Goal: Information Seeking & Learning: Learn about a topic

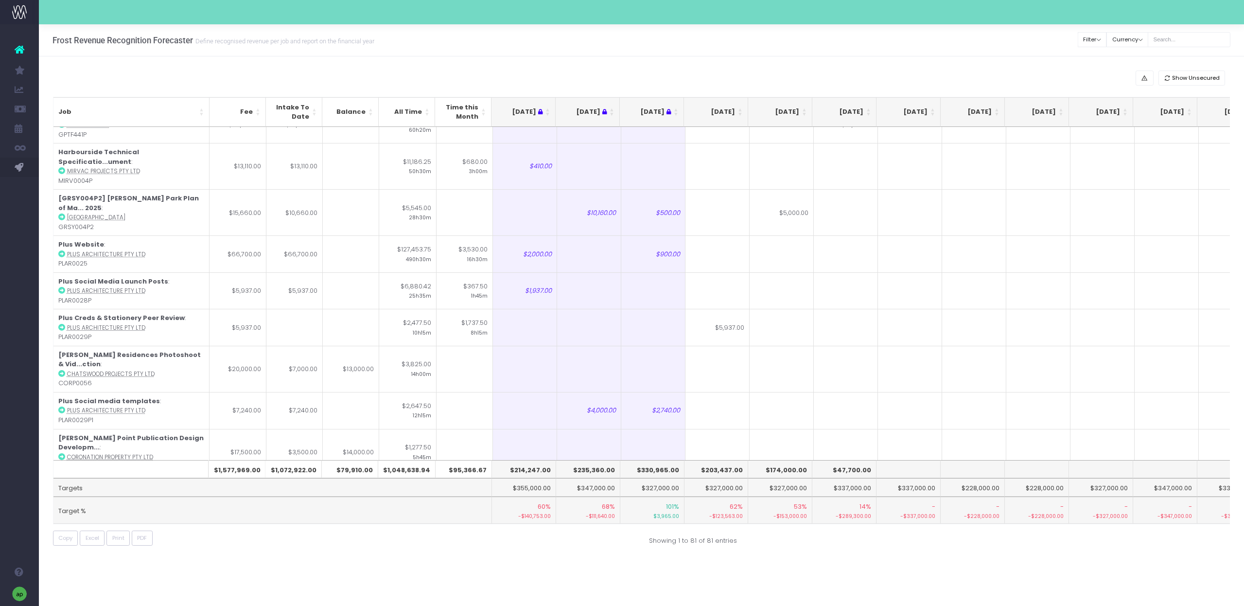
scroll to position [21, 0]
click at [1187, 40] on input "text" at bounding box center [1189, 39] width 83 height 15
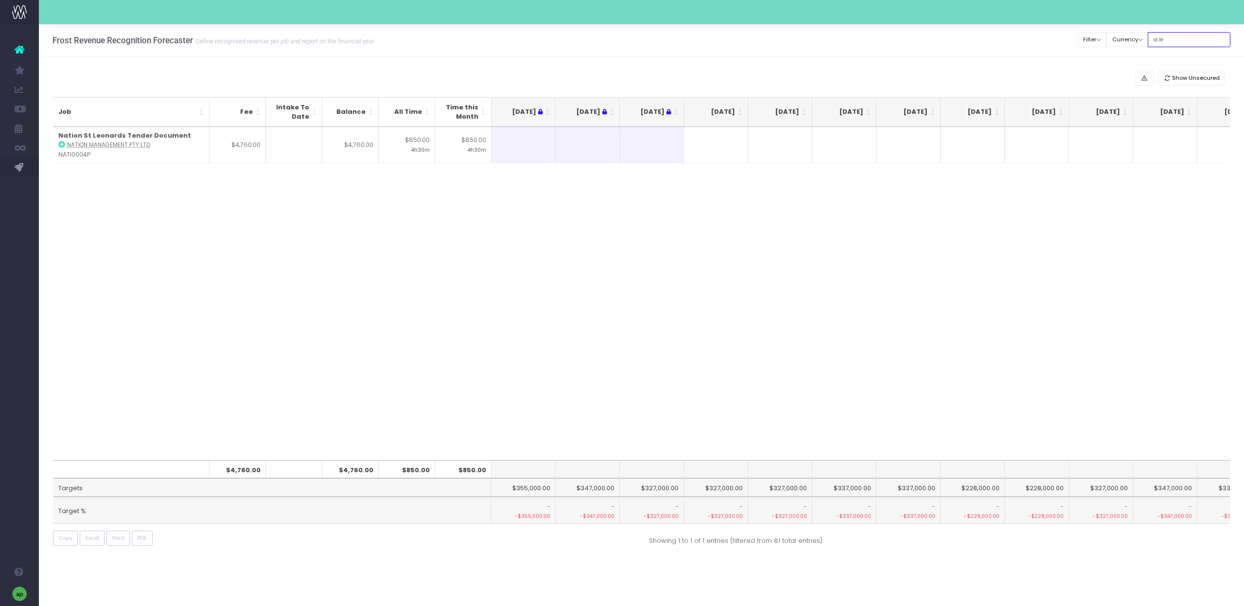
scroll to position [0, 0]
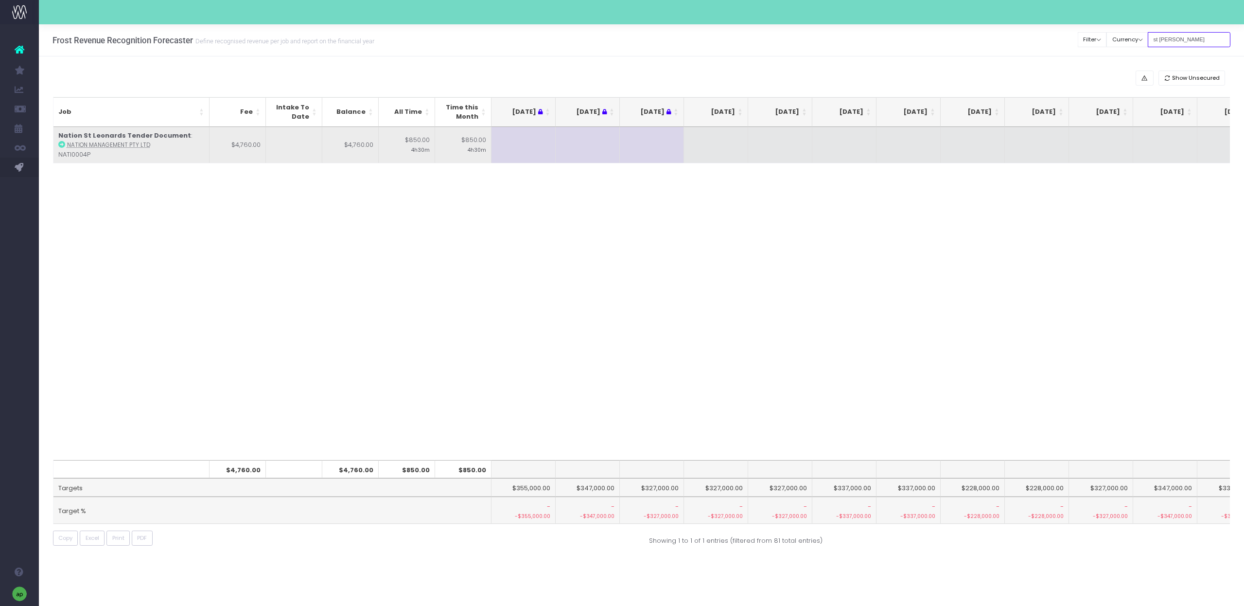
type input "st leon"
click at [728, 140] on td at bounding box center [716, 145] width 64 height 36
type input "4760"
click at [764, 152] on td at bounding box center [780, 145] width 64 height 36
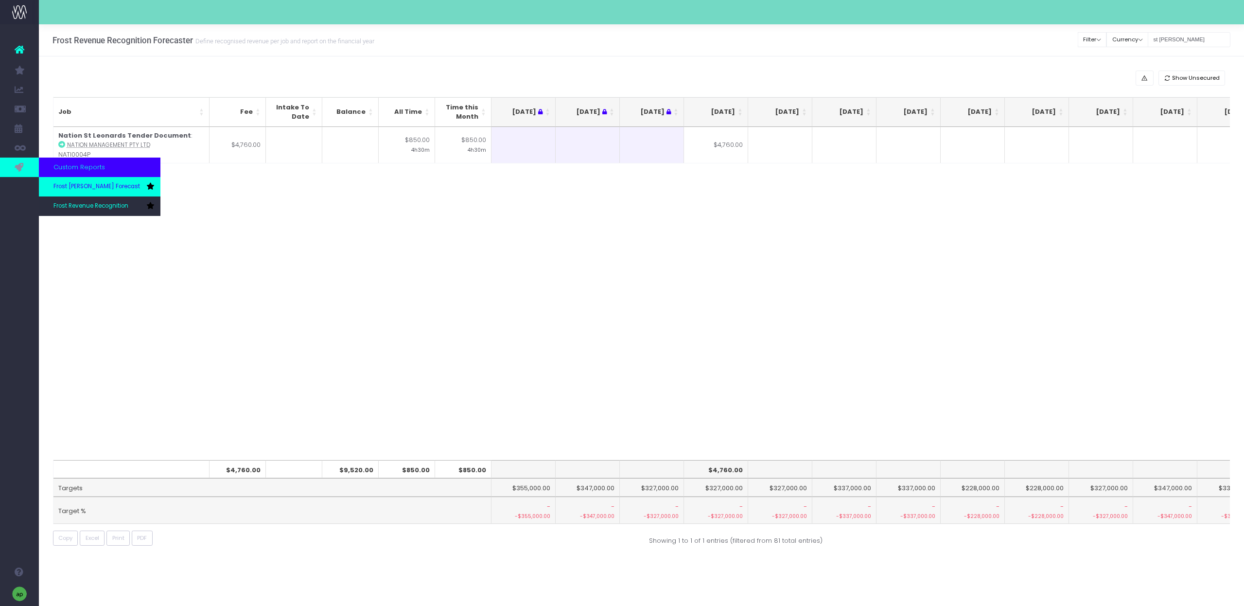
click at [53, 183] on span "Frost [PERSON_NAME] Forecast" at bounding box center [96, 186] width 87 height 9
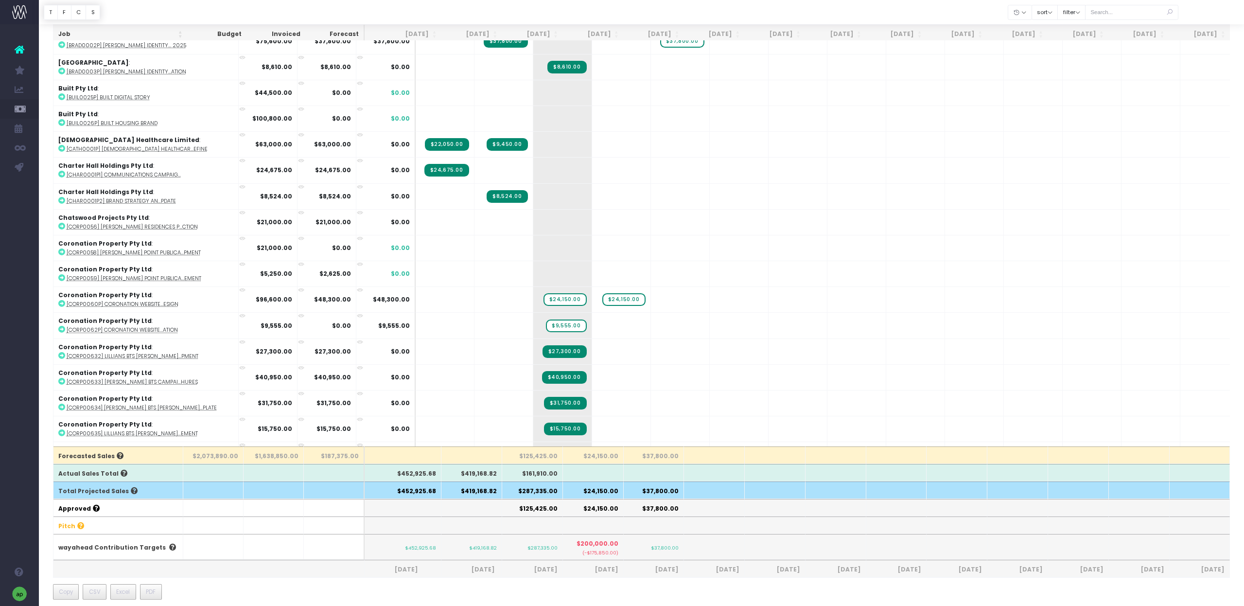
scroll to position [119, 0]
click at [558, 377] on td "+ $40,950.00" at bounding box center [562, 377] width 59 height 26
click at [542, 376] on span "$40,950.00" at bounding box center [564, 376] width 45 height 13
click at [549, 375] on span "$40,950.00" at bounding box center [564, 376] width 45 height 13
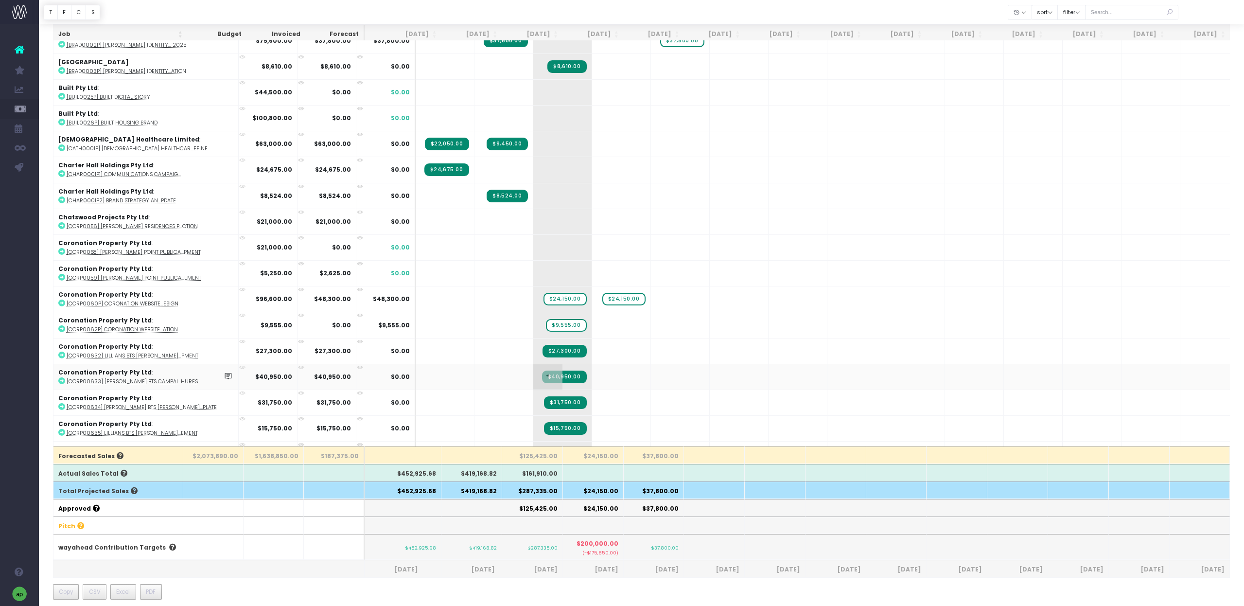
click at [544, 370] on span "$40,950.00" at bounding box center [564, 376] width 45 height 13
click at [551, 376] on span "$40,950.00" at bounding box center [564, 376] width 45 height 13
click at [545, 378] on span "$40,950.00" at bounding box center [564, 376] width 45 height 13
click at [533, 376] on span "+" at bounding box center [547, 376] width 29 height 25
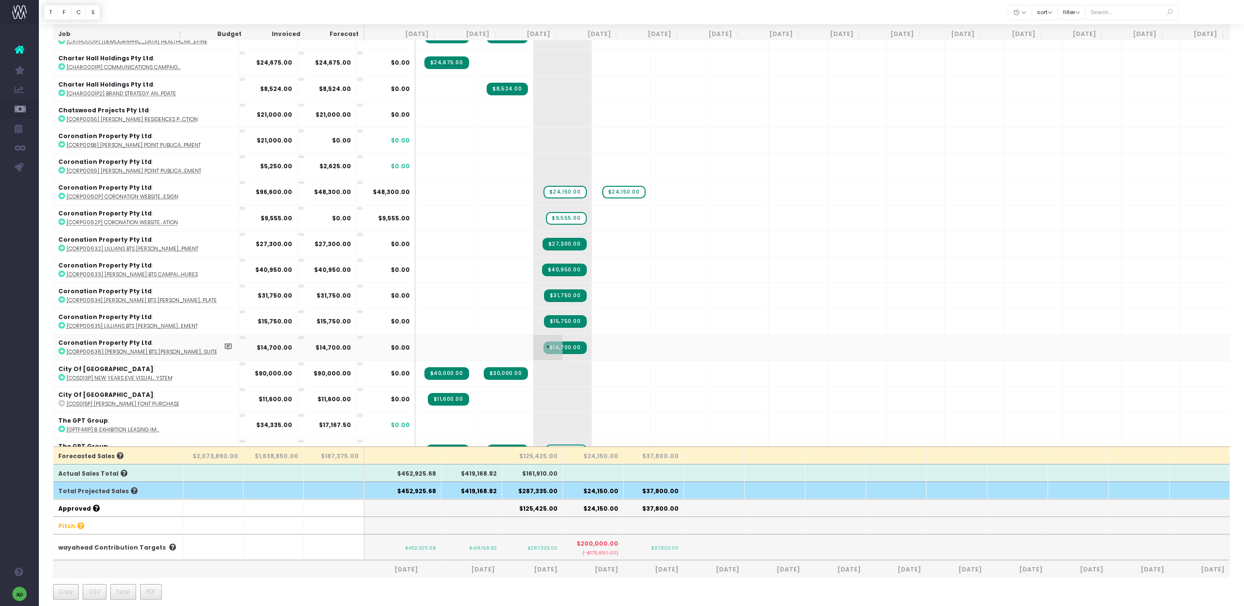
scroll to position [227, 0]
click at [555, 347] on span "$14,700.00" at bounding box center [565, 347] width 43 height 13
click at [546, 347] on span "$14,700.00" at bounding box center [565, 347] width 43 height 13
click at [533, 347] on span "+" at bounding box center [547, 346] width 29 height 25
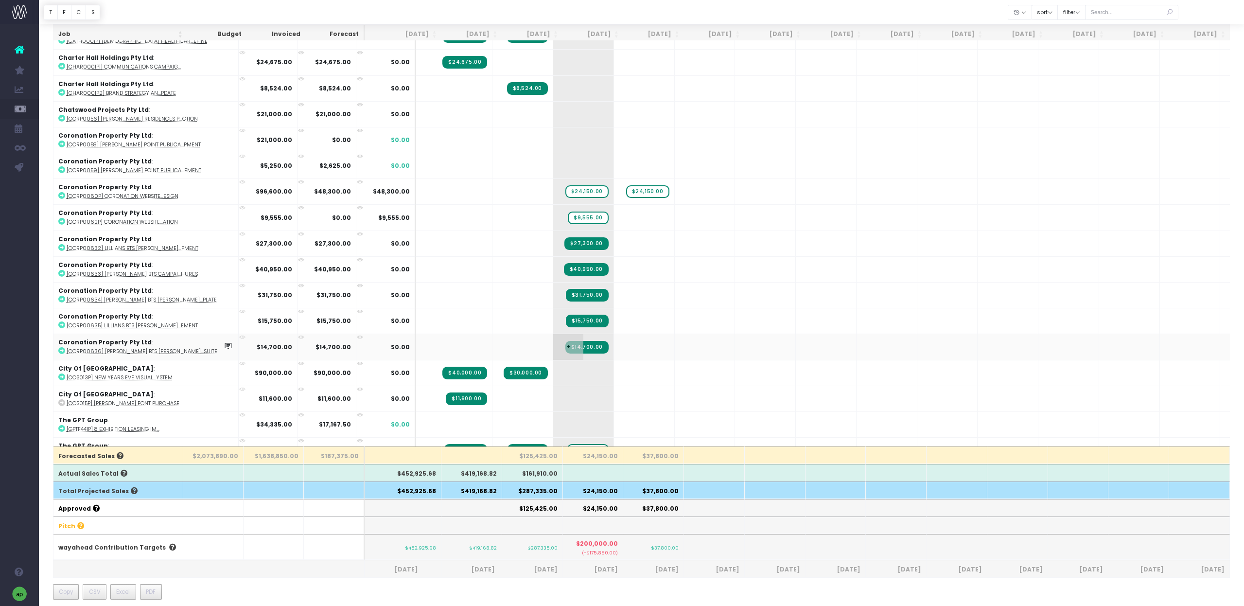
click at [565, 350] on span "$14,700.00" at bounding box center [586, 347] width 43 height 13
click at [565, 348] on span "$14,700.00" at bounding box center [586, 347] width 43 height 13
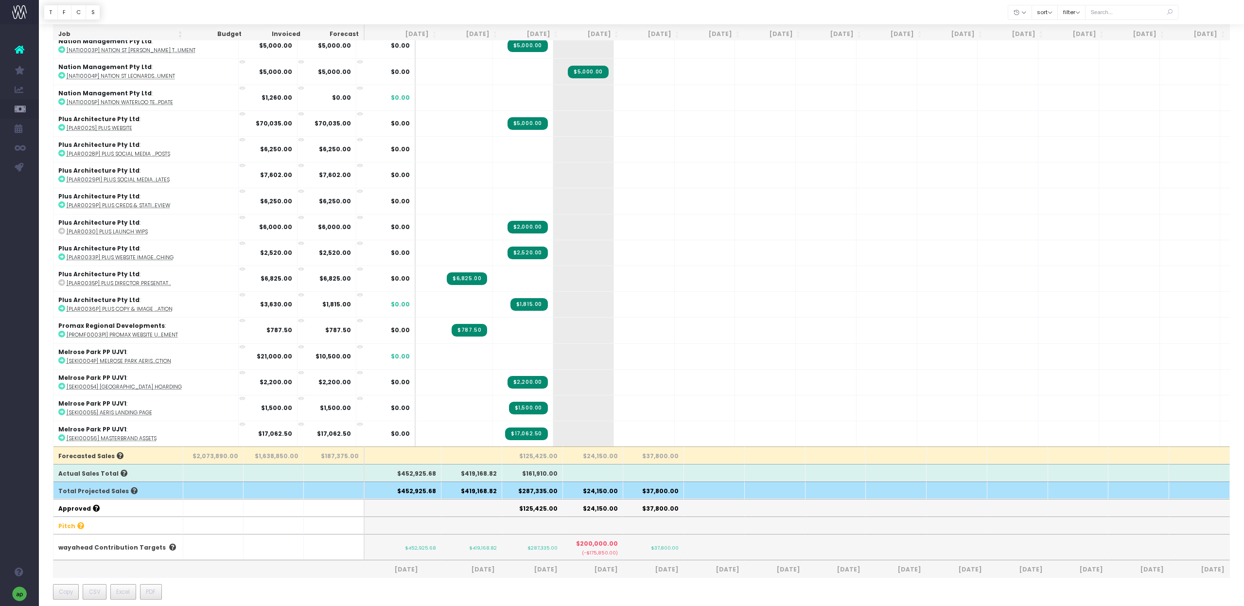
scroll to position [867, 0]
click at [553, 384] on span "+" at bounding box center [568, 381] width 30 height 25
click at [553, 381] on span "+" at bounding box center [568, 381] width 30 height 25
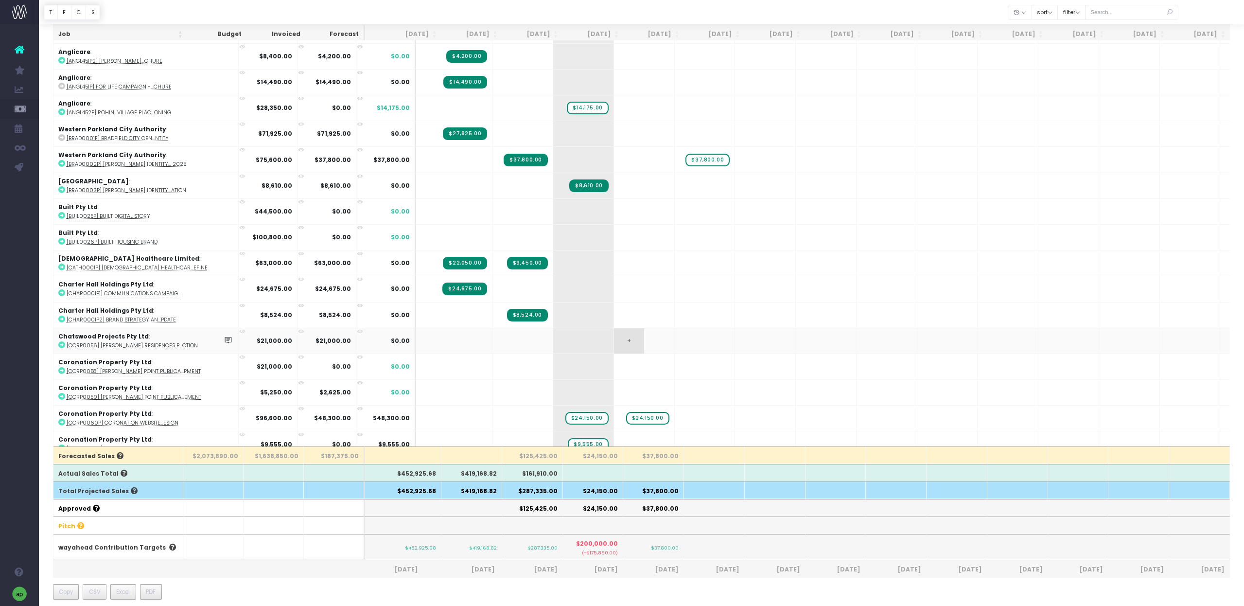
scroll to position [24, 0]
